Goal: Task Accomplishment & Management: Complete application form

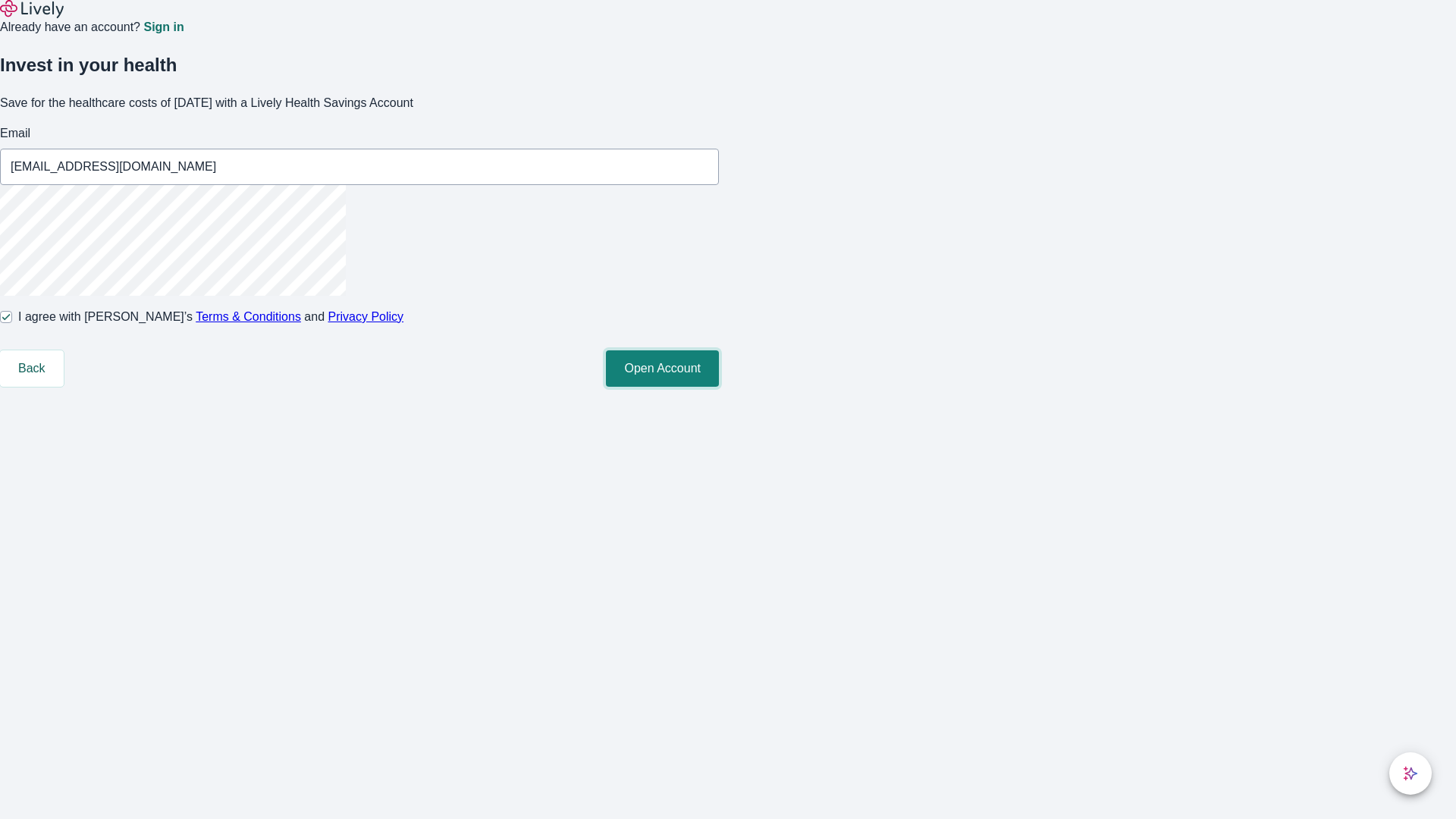
click at [719, 387] on button "Open Account" at bounding box center [662, 368] width 113 height 36
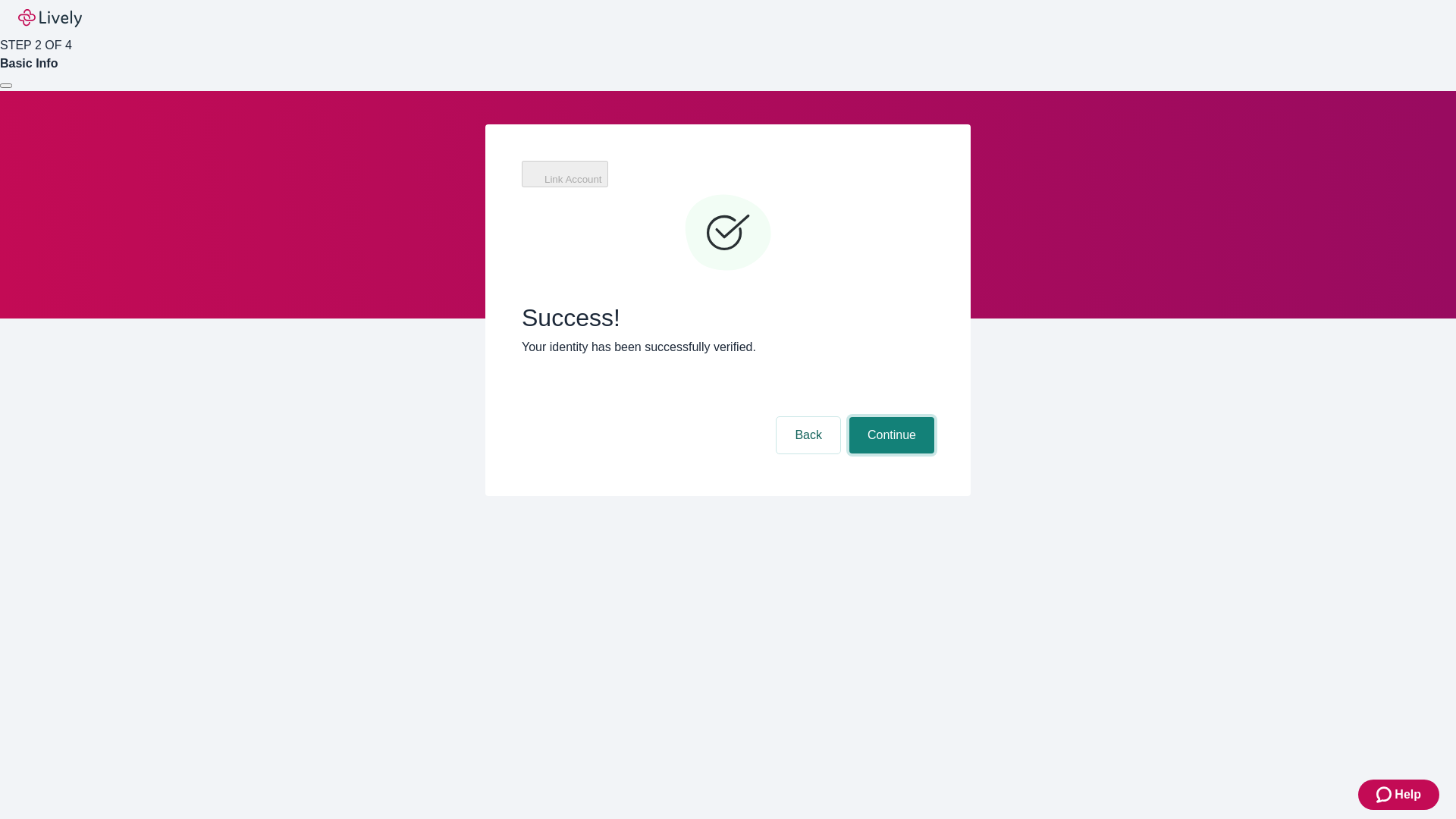
click at [889, 417] on button "Continue" at bounding box center [892, 435] width 85 height 36
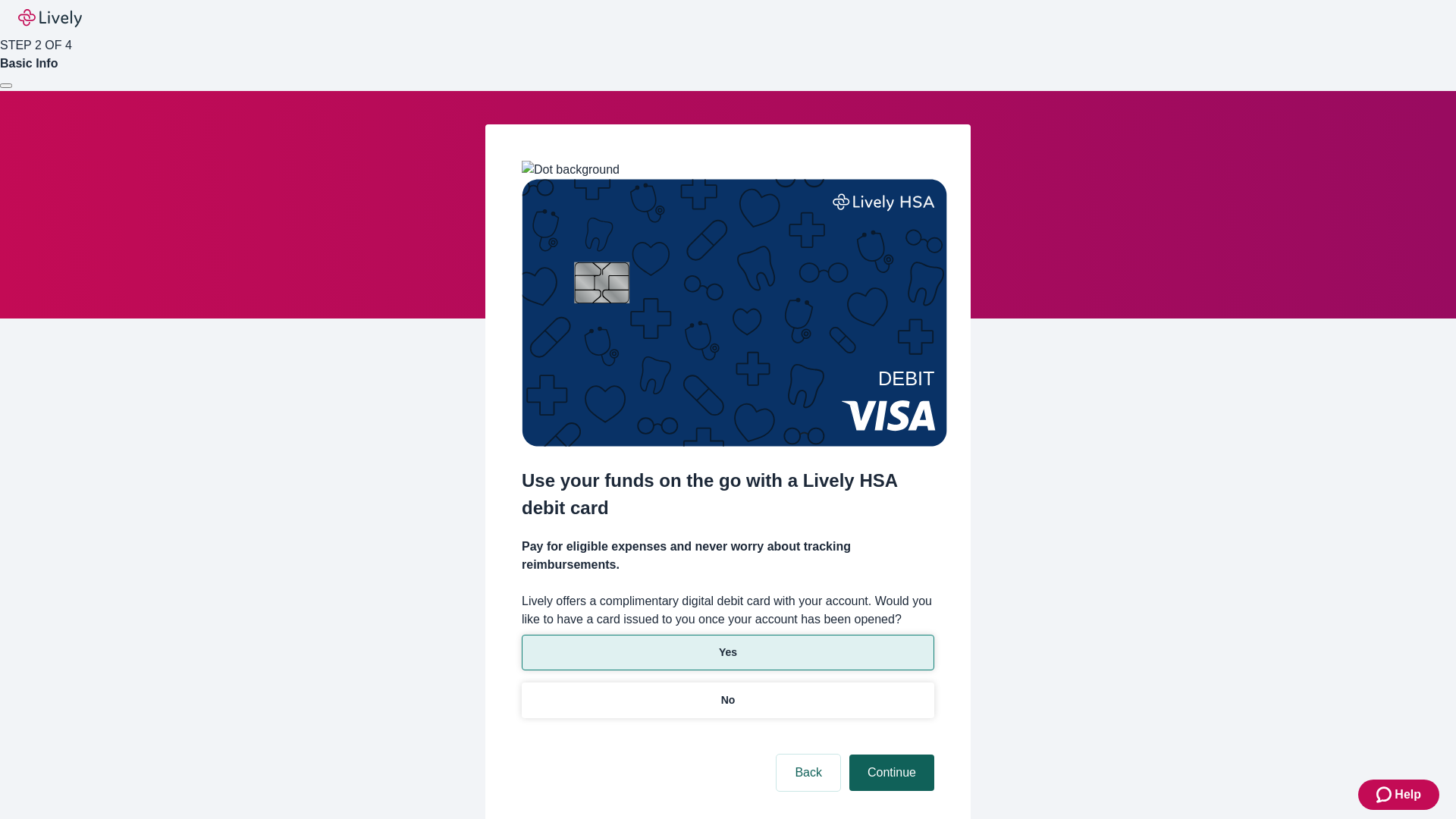
click at [727, 692] on p "No" at bounding box center [728, 700] width 14 height 16
click at [889, 754] on button "Continue" at bounding box center [892, 772] width 85 height 36
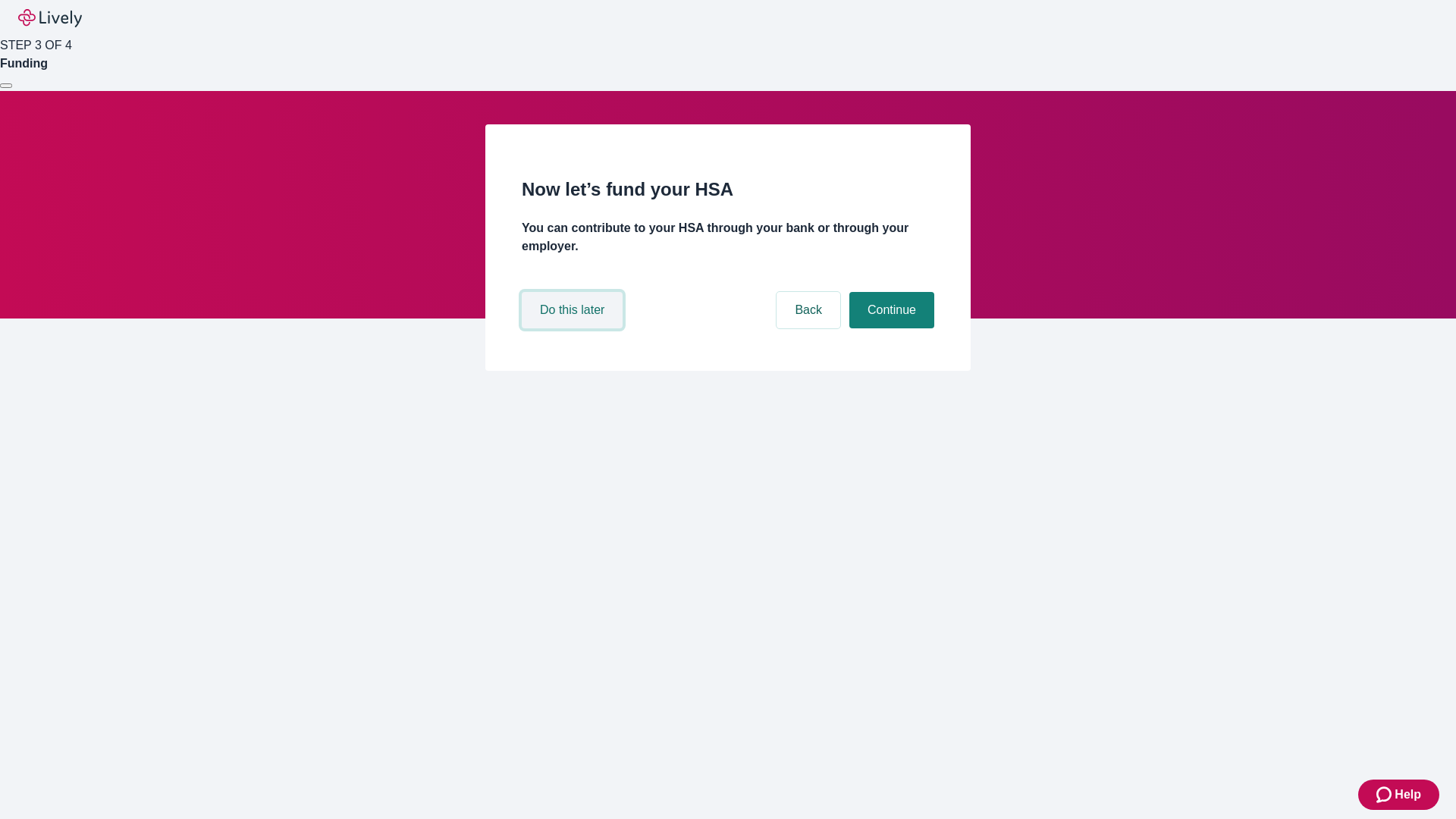
click at [574, 328] on button "Do this later" at bounding box center [572, 309] width 100 height 36
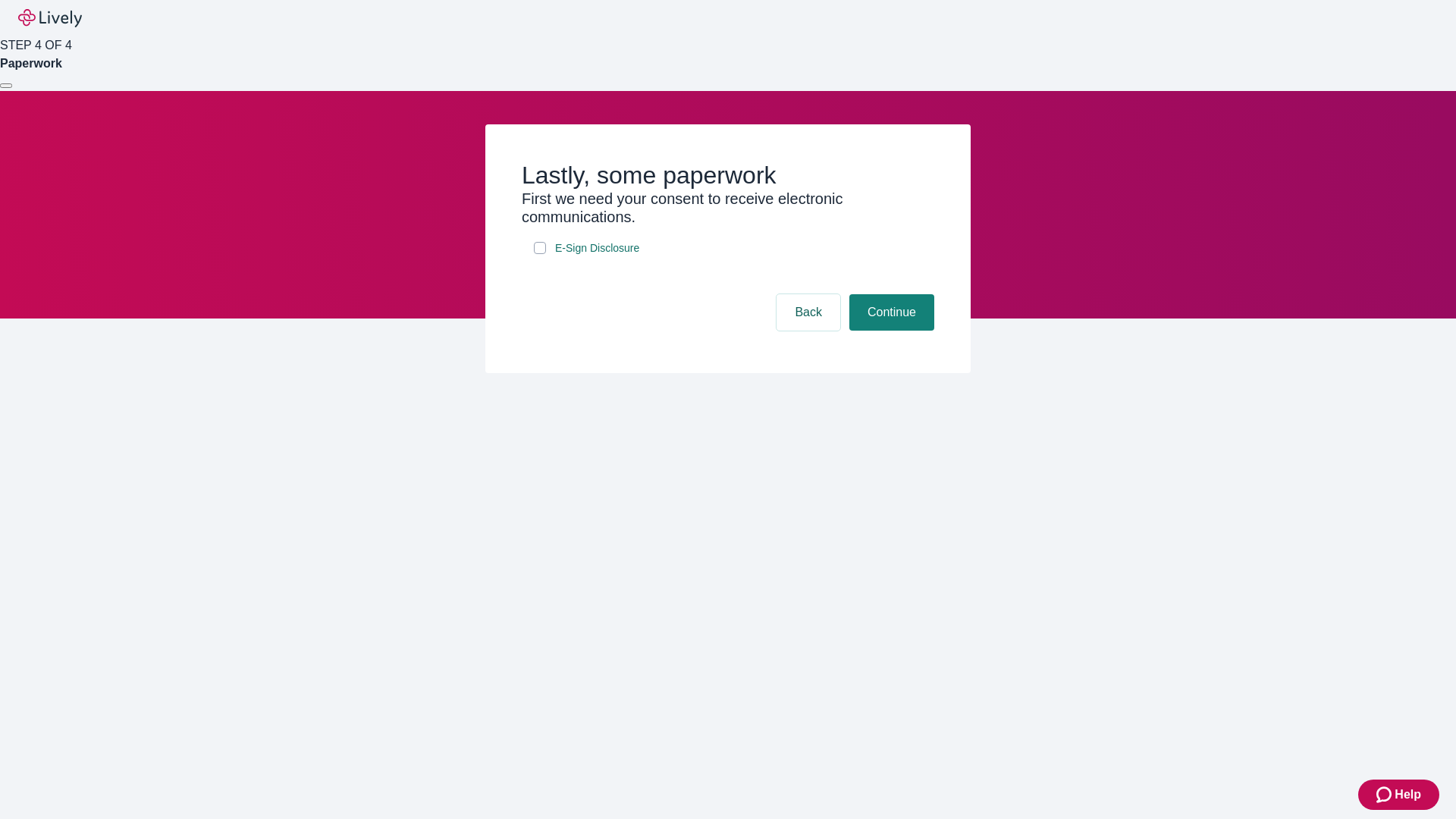
click at [540, 254] on input "E-Sign Disclosure" at bounding box center [539, 248] width 12 height 12
checkbox input "true"
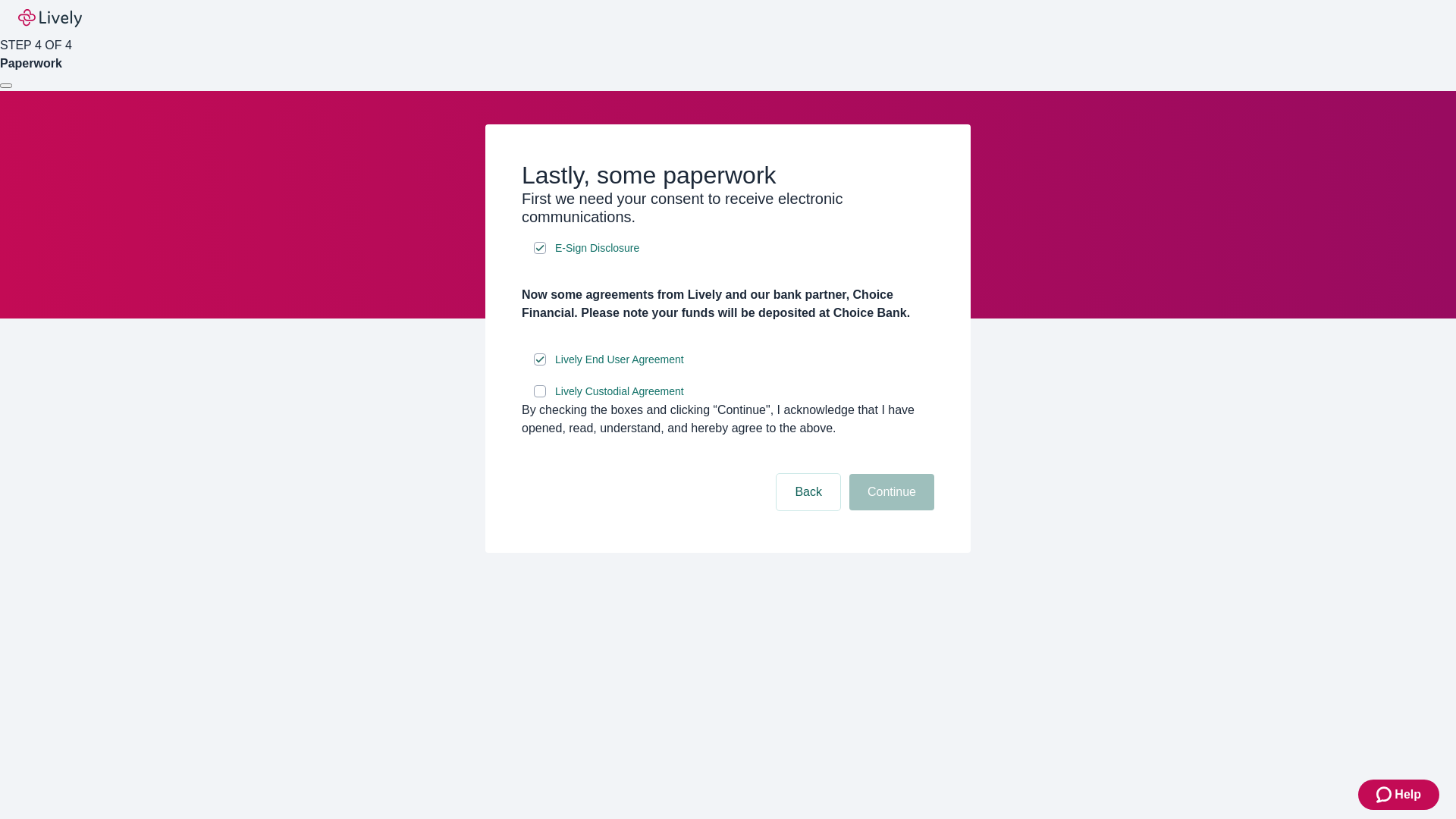
click at [540, 397] on input "Lively Custodial Agreement" at bounding box center [539, 391] width 12 height 12
checkbox input "true"
click at [889, 510] on button "Continue" at bounding box center [892, 491] width 85 height 36
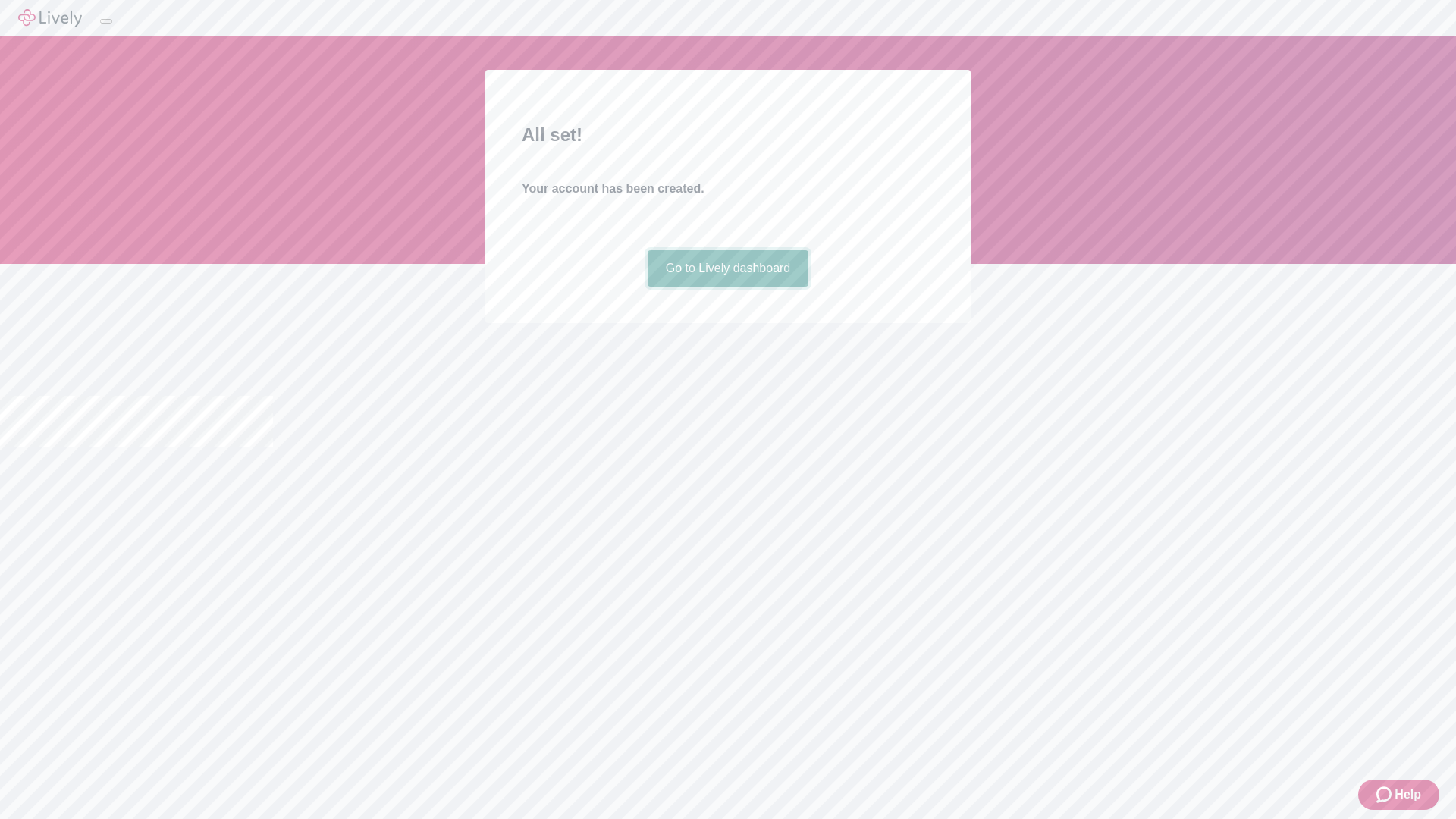
click at [727, 287] on link "Go to Lively dashboard" at bounding box center [728, 268] width 162 height 36
